Goal: Check status

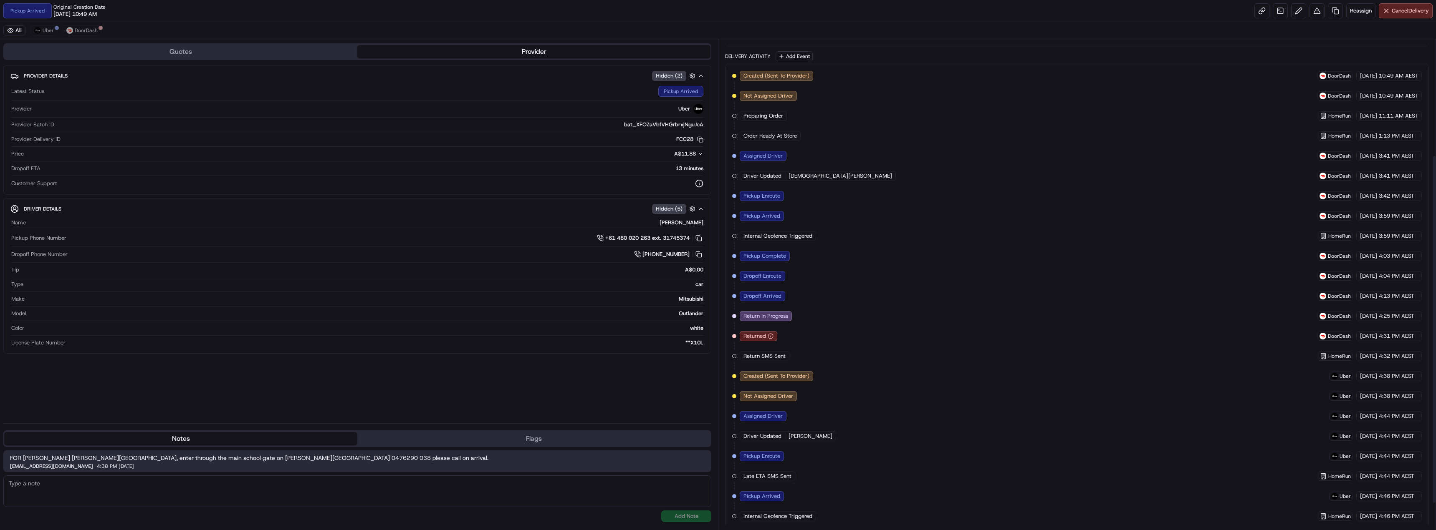
scroll to position [199, 0]
click at [78, 32] on span "DoorDash" at bounding box center [86, 30] width 23 height 7
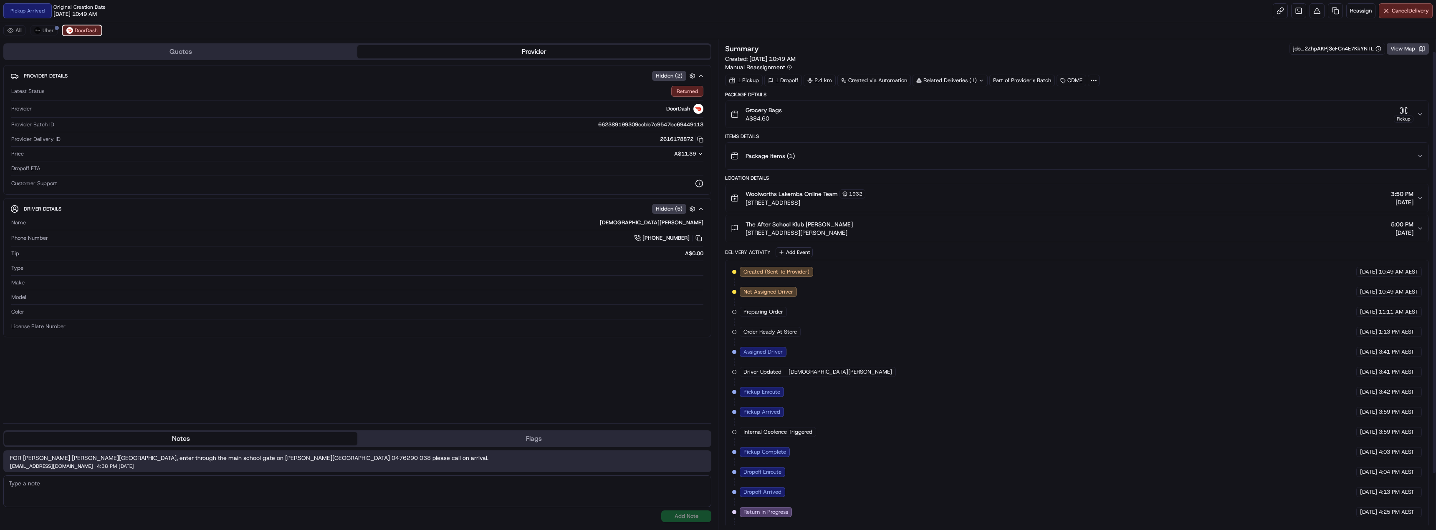
scroll to position [0, 0]
click at [54, 33] on button "Uber" at bounding box center [43, 30] width 27 height 10
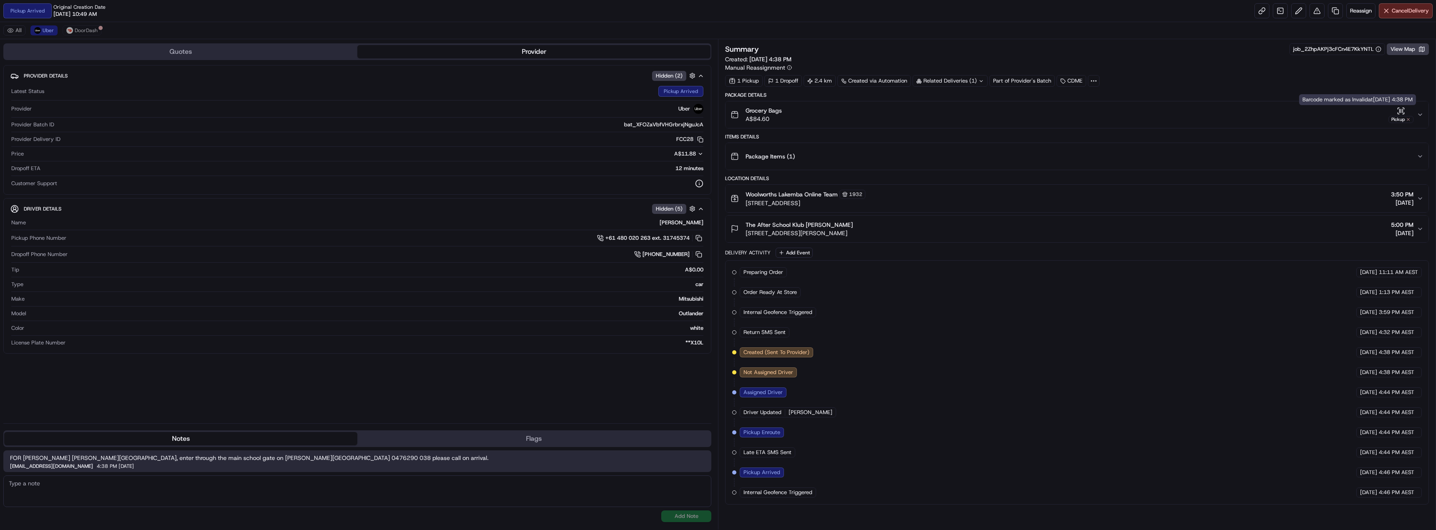
click at [1418, 112] on icon "button" at bounding box center [1419, 114] width 7 height 7
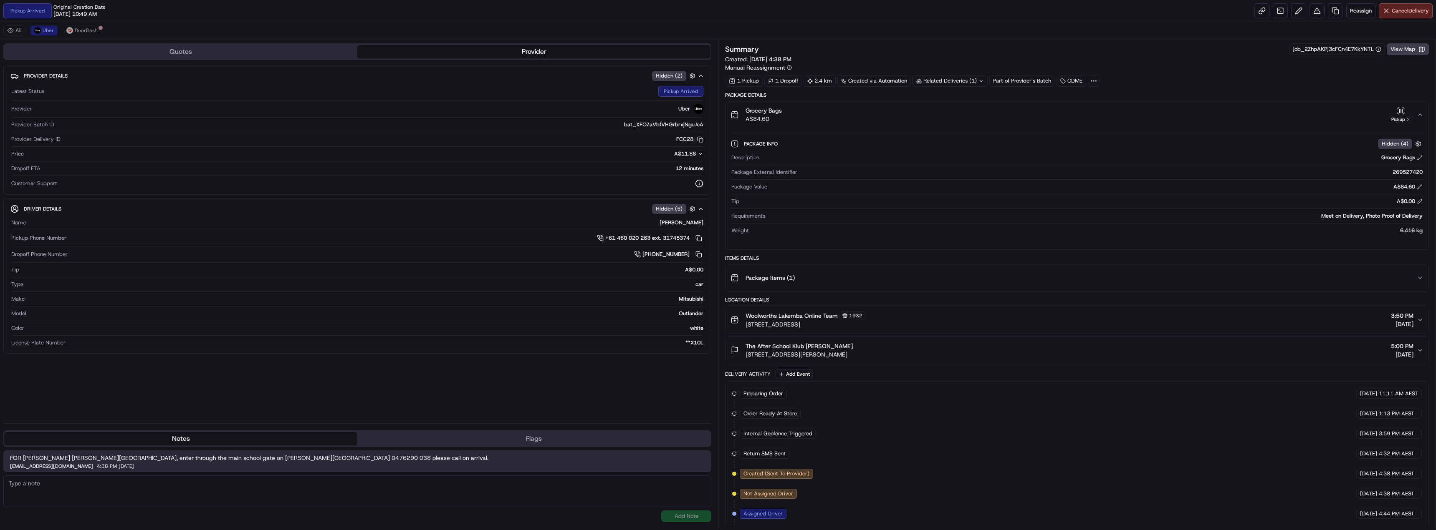
click at [1418, 112] on icon "button" at bounding box center [1419, 114] width 7 height 7
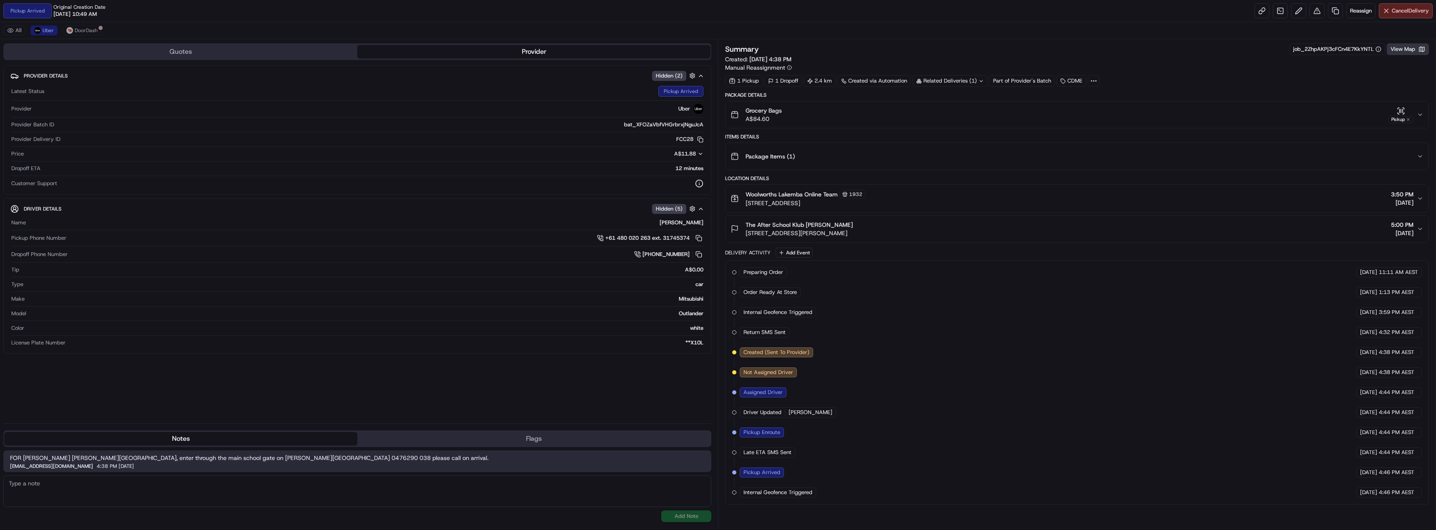
click at [1398, 51] on button "View Map" at bounding box center [1407, 49] width 42 height 12
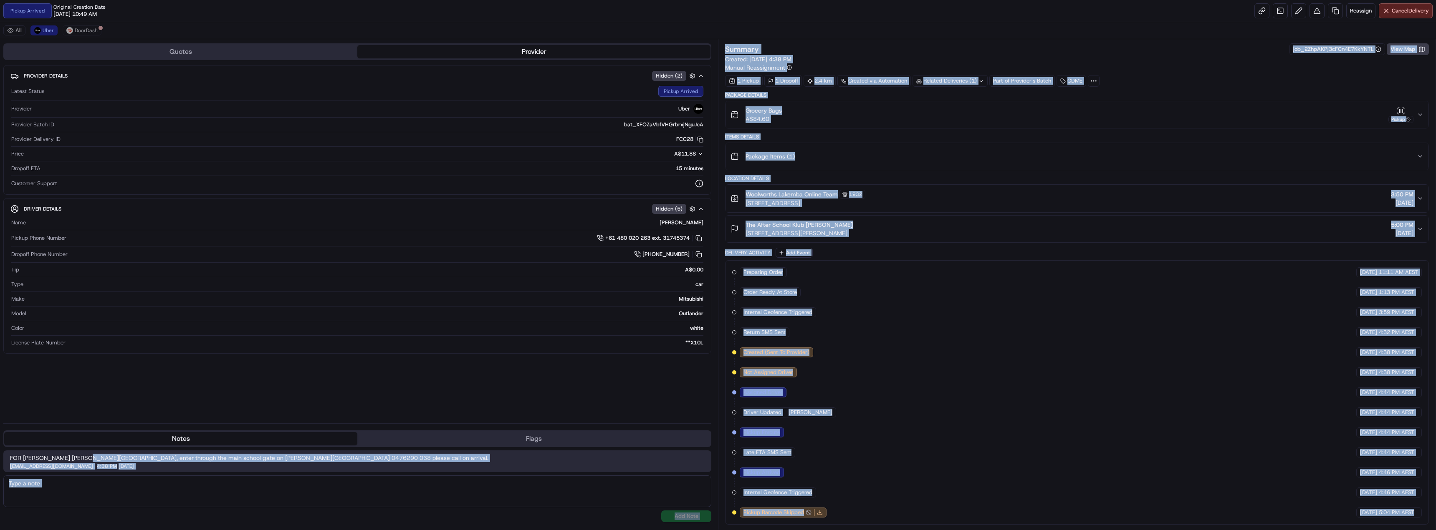
drag, startPoint x: 141, startPoint y: 468, endPoint x: 88, endPoint y: 460, distance: 53.5
click at [172, 469] on div "[EMAIL_ADDRESS][DOMAIN_NAME] 4:38 PM [DATE]" at bounding box center [357, 466] width 694 height 5
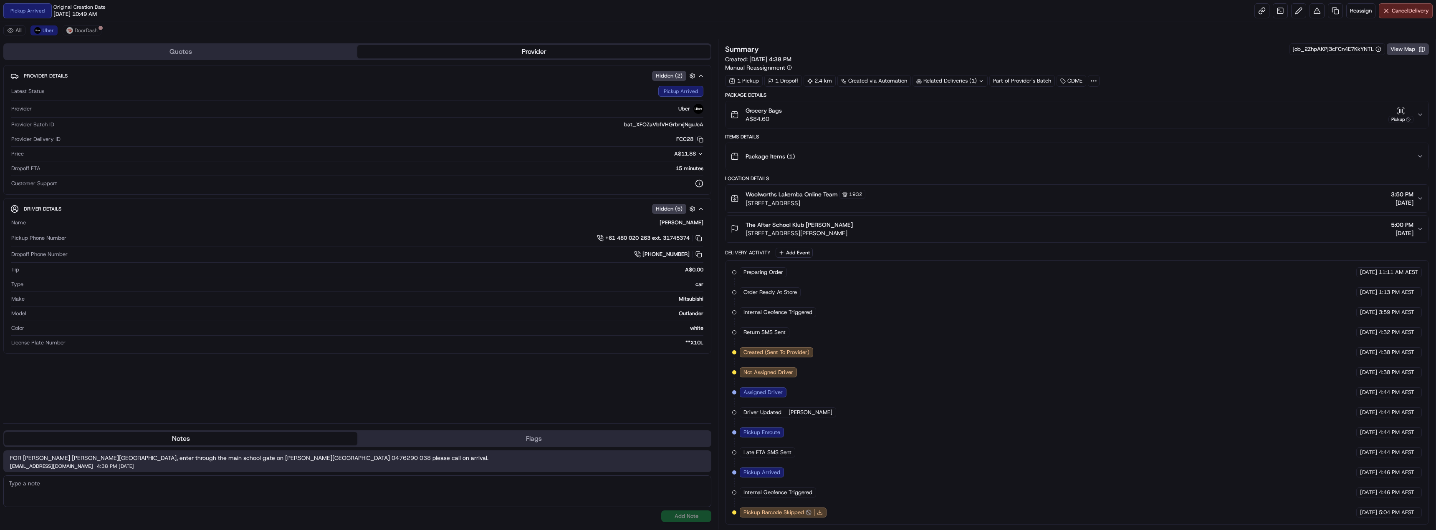
drag, startPoint x: 146, startPoint y: 468, endPoint x: 190, endPoint y: 449, distance: 48.4
click at [38, 459] on div "FOR [PERSON_NAME] [PERSON_NAME][GEOGRAPHIC_DATA], enter through the main school…" at bounding box center [357, 462] width 708 height 22
click at [190, 449] on div "FOR [PERSON_NAME] [PERSON_NAME][GEOGRAPHIC_DATA], enter through the main school…" at bounding box center [357, 486] width 708 height 78
click at [639, 496] on textarea at bounding box center [357, 492] width 708 height 32
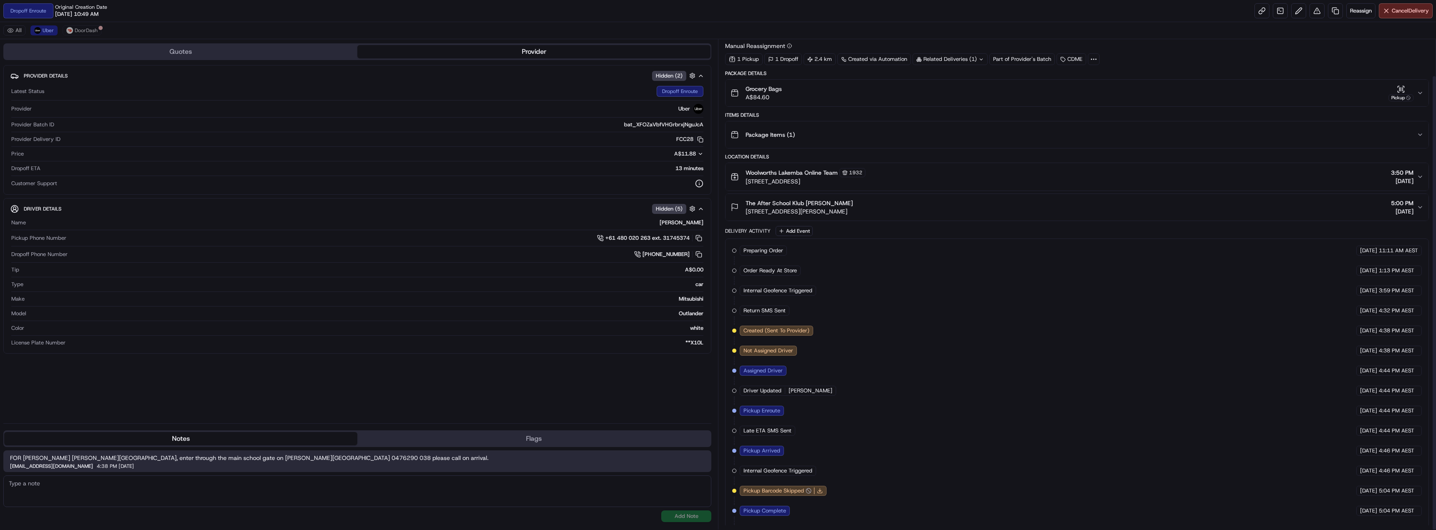
scroll to position [39, 0]
